Goal: Find specific page/section: Find specific page/section

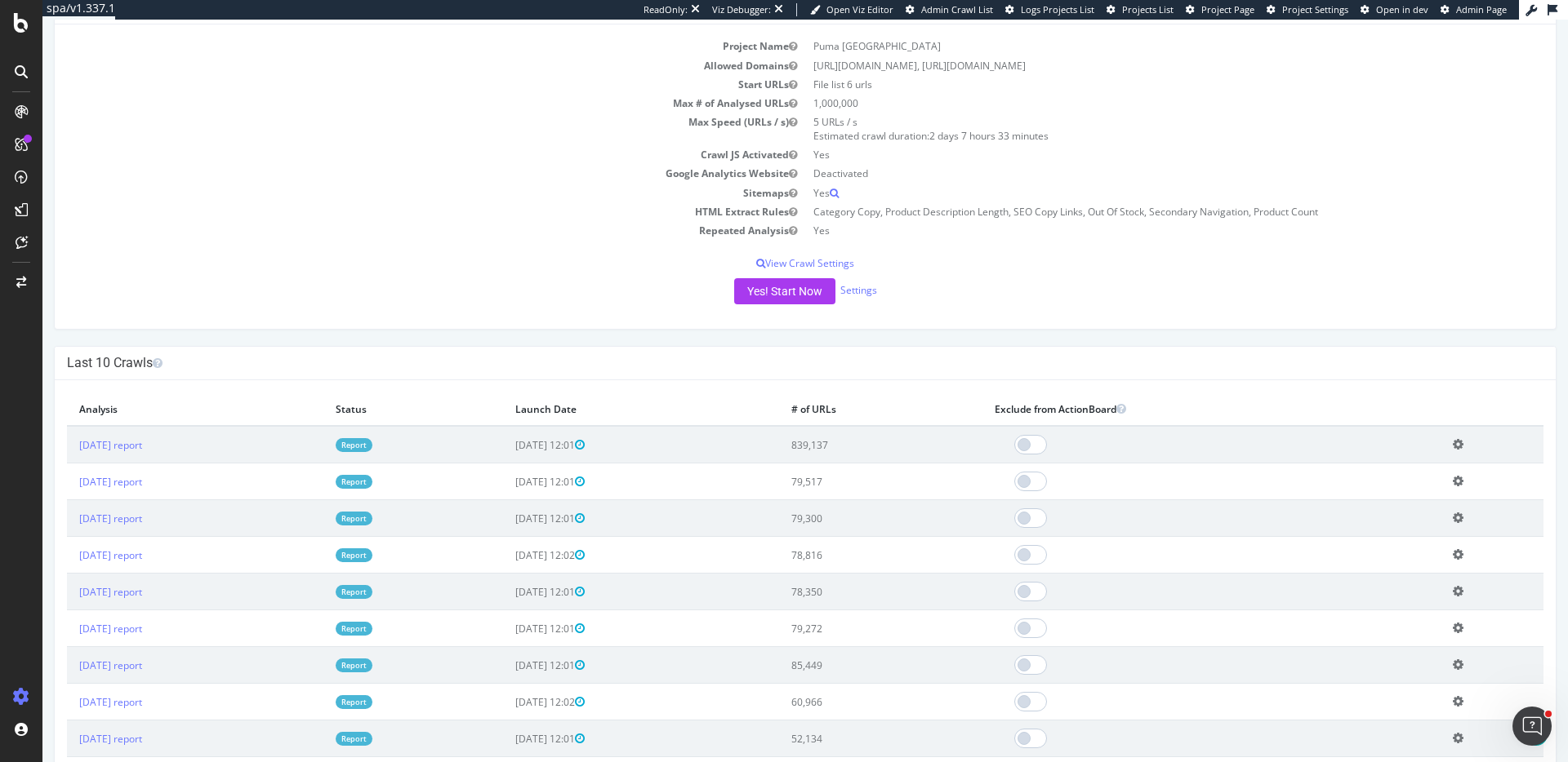
scroll to position [178, 0]
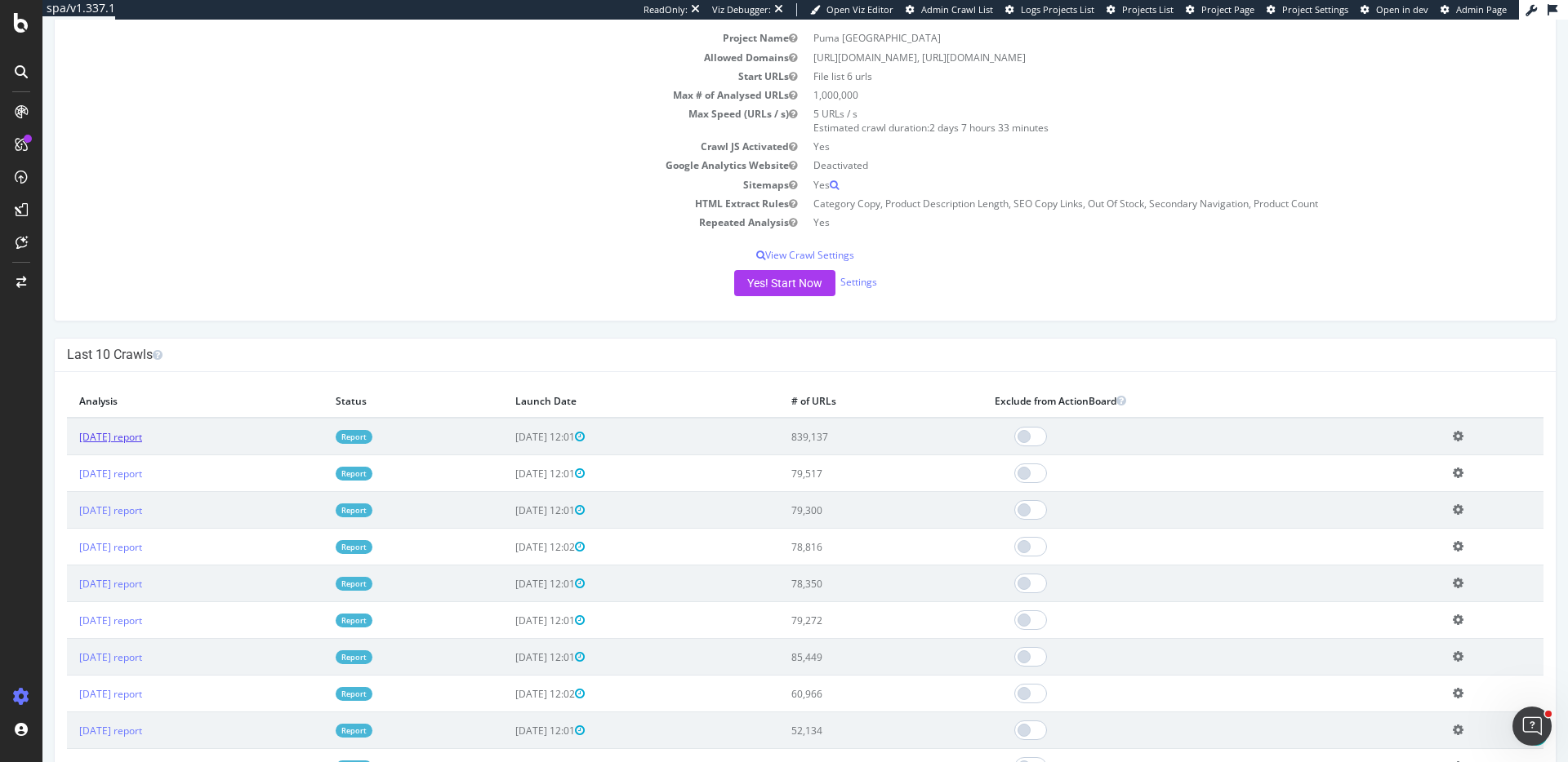
click at [136, 434] on link "2025 Aug. 24th report" at bounding box center [110, 437] width 63 height 14
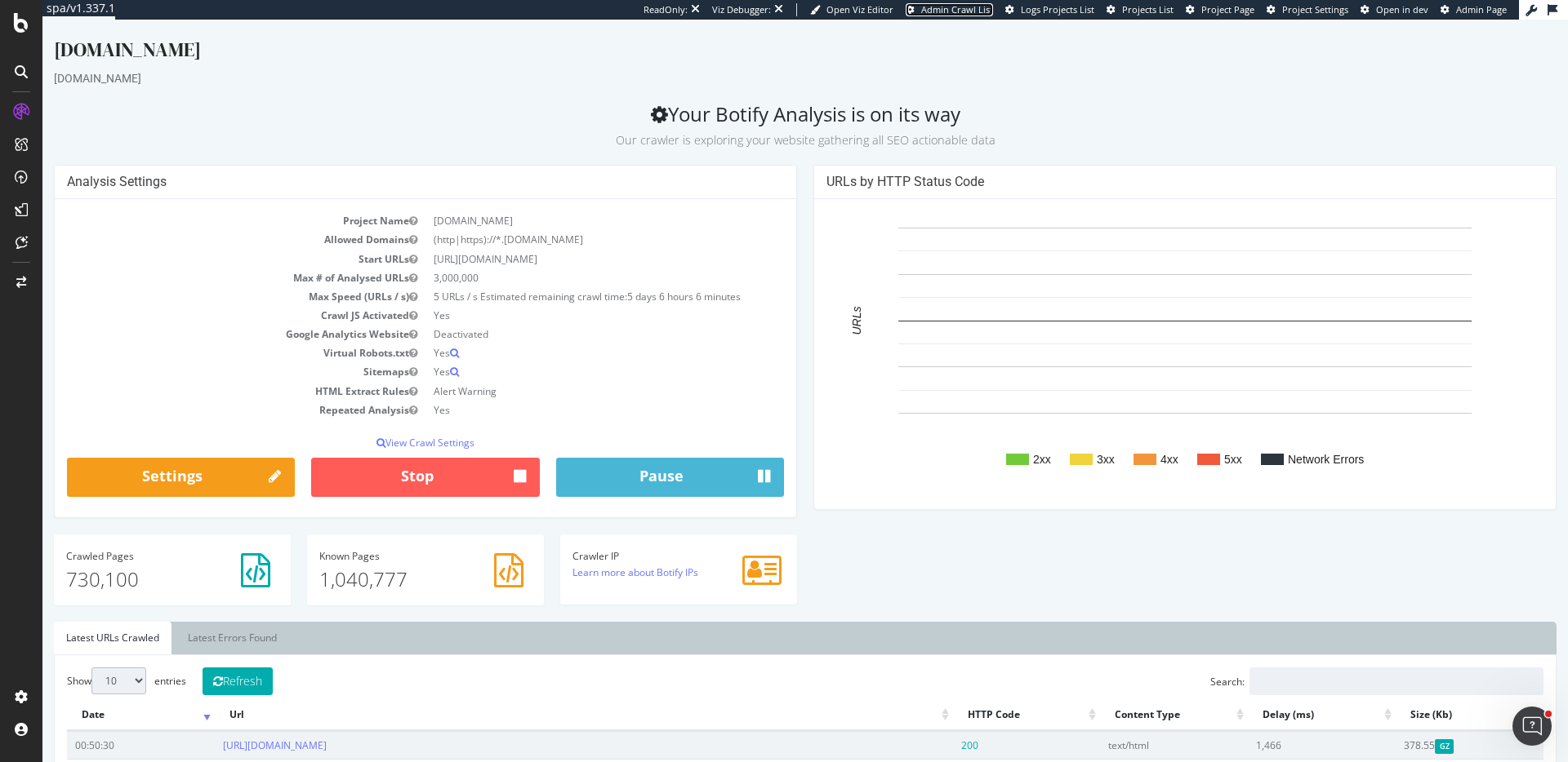
click at [987, 13] on span "Admin Crawl List" at bounding box center [956, 10] width 72 height 12
